Goal: Find specific page/section: Find specific page/section

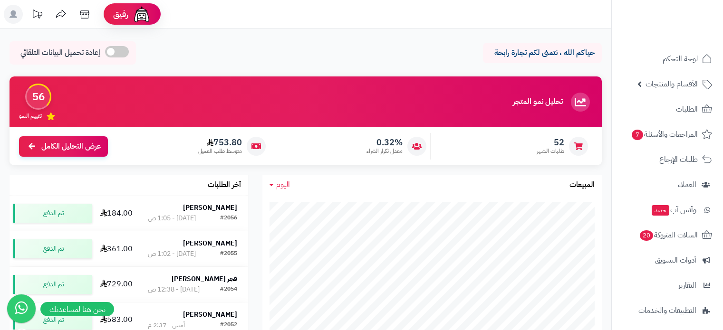
scroll to position [102, 0]
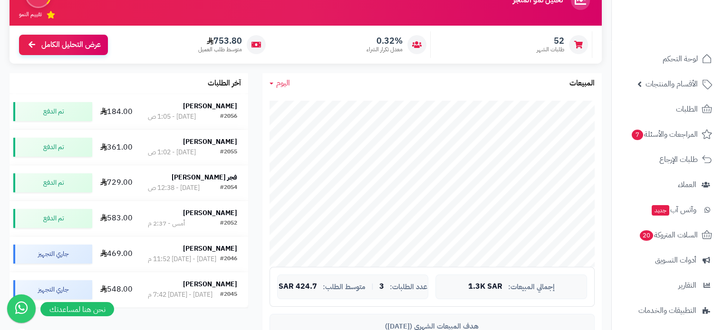
click at [282, 86] on span "اليوم" at bounding box center [283, 82] width 14 height 11
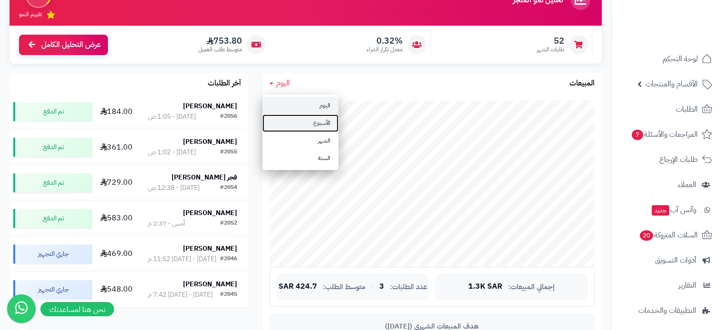
click at [298, 117] on link "الأسبوع" at bounding box center [300, 124] width 76 height 18
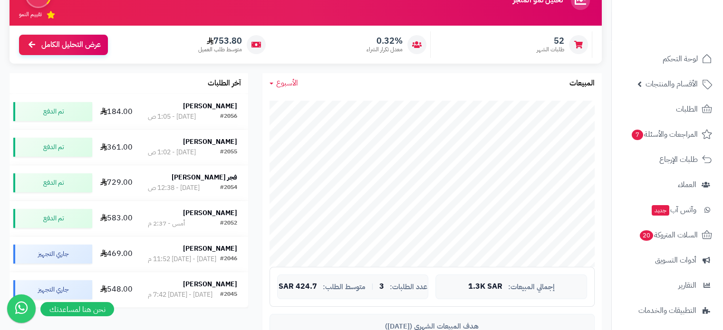
click at [281, 78] on span "الأسبوع" at bounding box center [287, 82] width 22 height 11
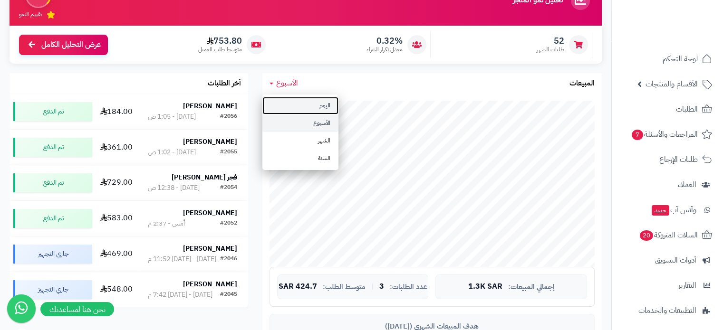
click at [299, 97] on link "اليوم" at bounding box center [300, 106] width 76 height 18
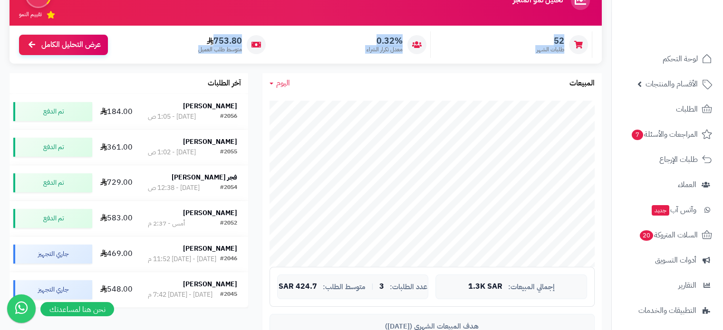
drag, startPoint x: 565, startPoint y: 41, endPoint x: 186, endPoint y: 50, distance: 379.4
click at [186, 50] on div "52 طلبات الشهر 0.32% معدل تكرار الشراء 753.80 متوسط طلب العميل عرض التحليل الكا…" at bounding box center [306, 45] width 592 height 38
click at [215, 41] on span "753.80" at bounding box center [220, 41] width 44 height 10
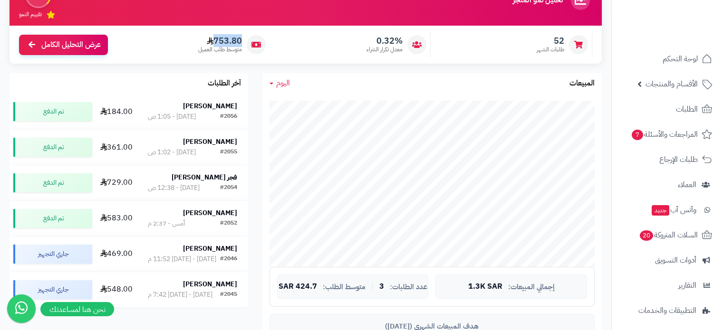
click at [215, 41] on span "753.80" at bounding box center [220, 41] width 44 height 10
drag, startPoint x: 564, startPoint y: 38, endPoint x: 190, endPoint y: 48, distance: 374.7
click at [190, 48] on div "52 طلبات الشهر 0.32% معدل تكرار الشراء 753.80 متوسط طلب العميل عرض التحليل الكا…" at bounding box center [306, 45] width 592 height 38
click at [282, 79] on span "اليوم" at bounding box center [283, 82] width 14 height 11
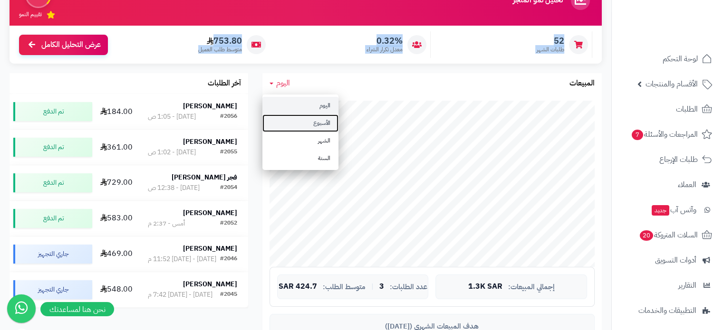
click at [302, 117] on link "الأسبوع" at bounding box center [300, 124] width 76 height 18
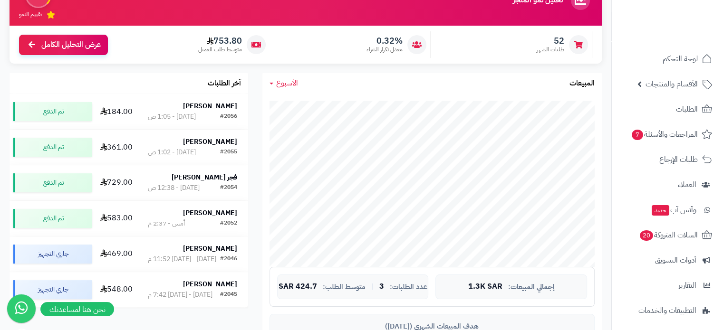
click at [336, 74] on div "الأسبوع [DATE] الأسبوع الشهر السنة المبيعات" at bounding box center [431, 83] width 339 height 20
